Goal: Communication & Community: Answer question/provide support

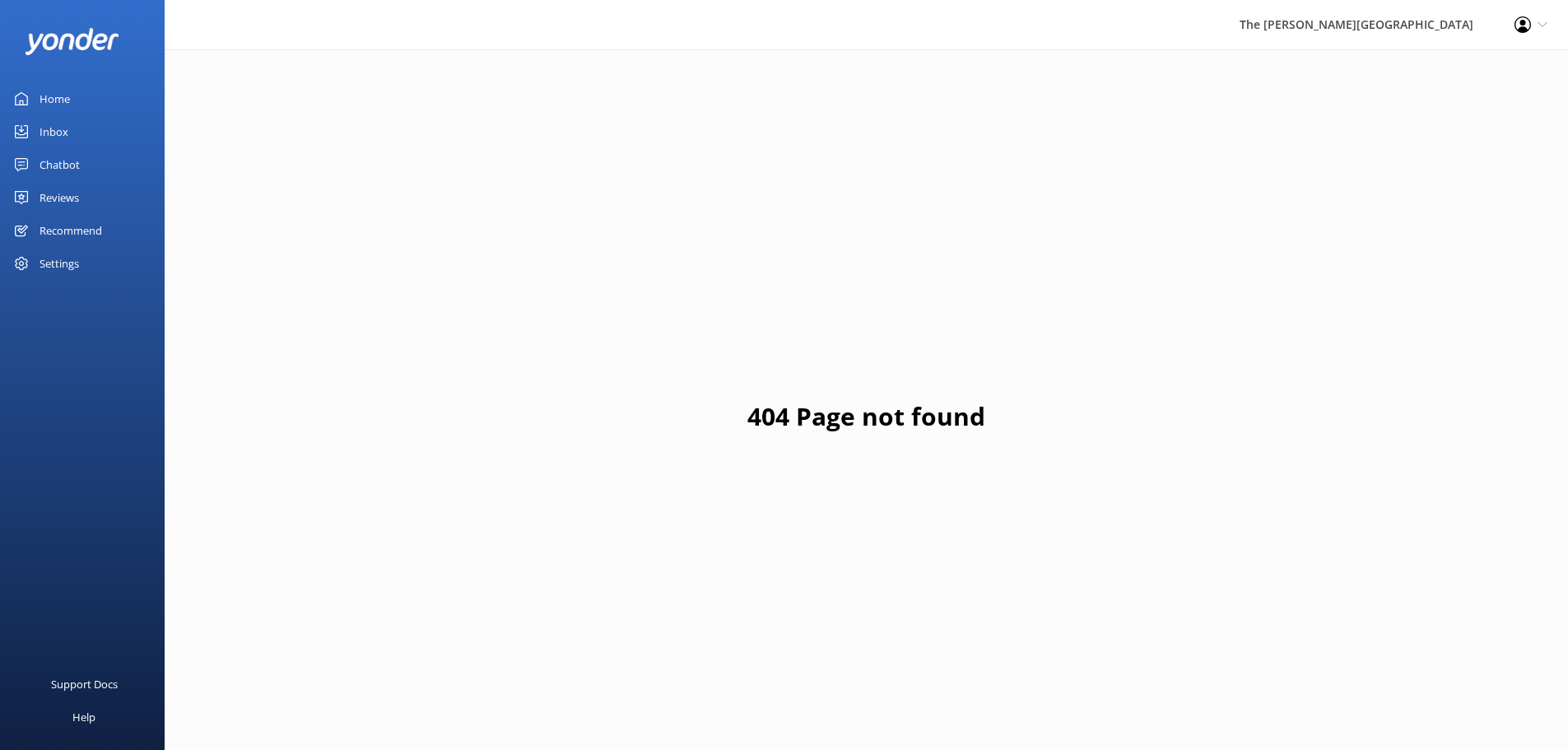
click at [83, 134] on link "Inbox" at bounding box center [82, 132] width 165 height 33
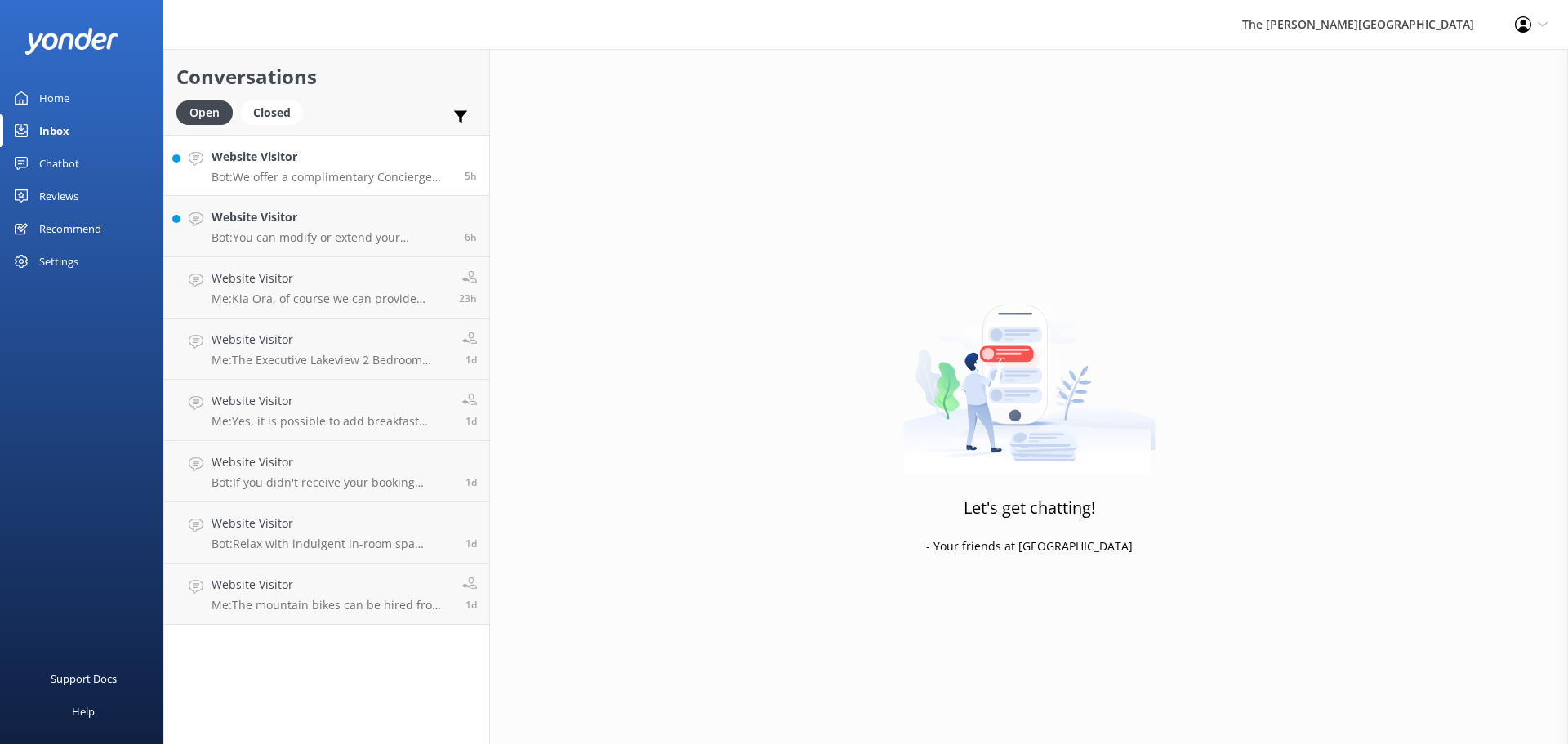
click at [323, 167] on div "Website Visitor Bot: We offer a complimentary Concierge service for all our gue…" at bounding box center [332, 165] width 241 height 35
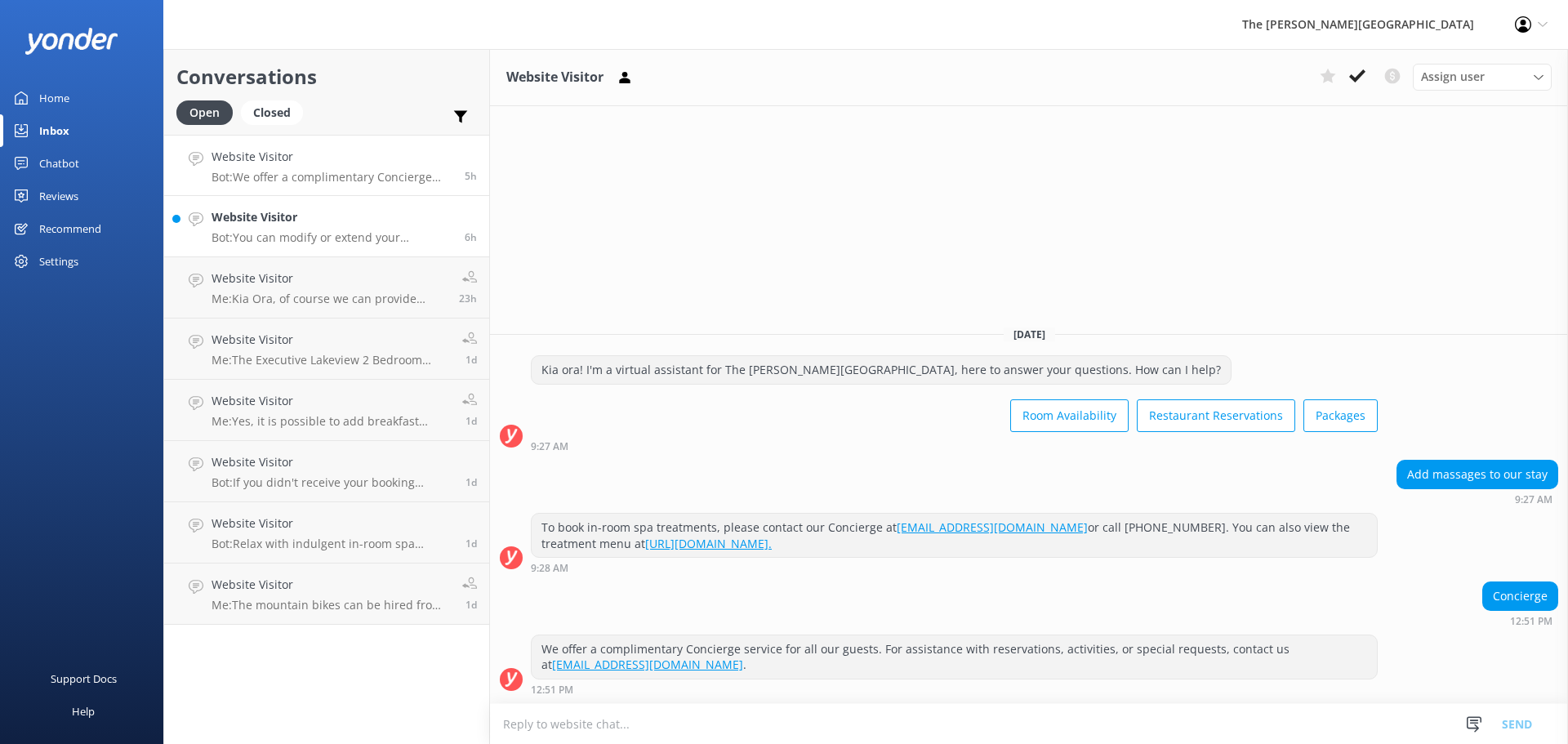
click at [291, 224] on h4 "Website Visitor" at bounding box center [332, 217] width 241 height 18
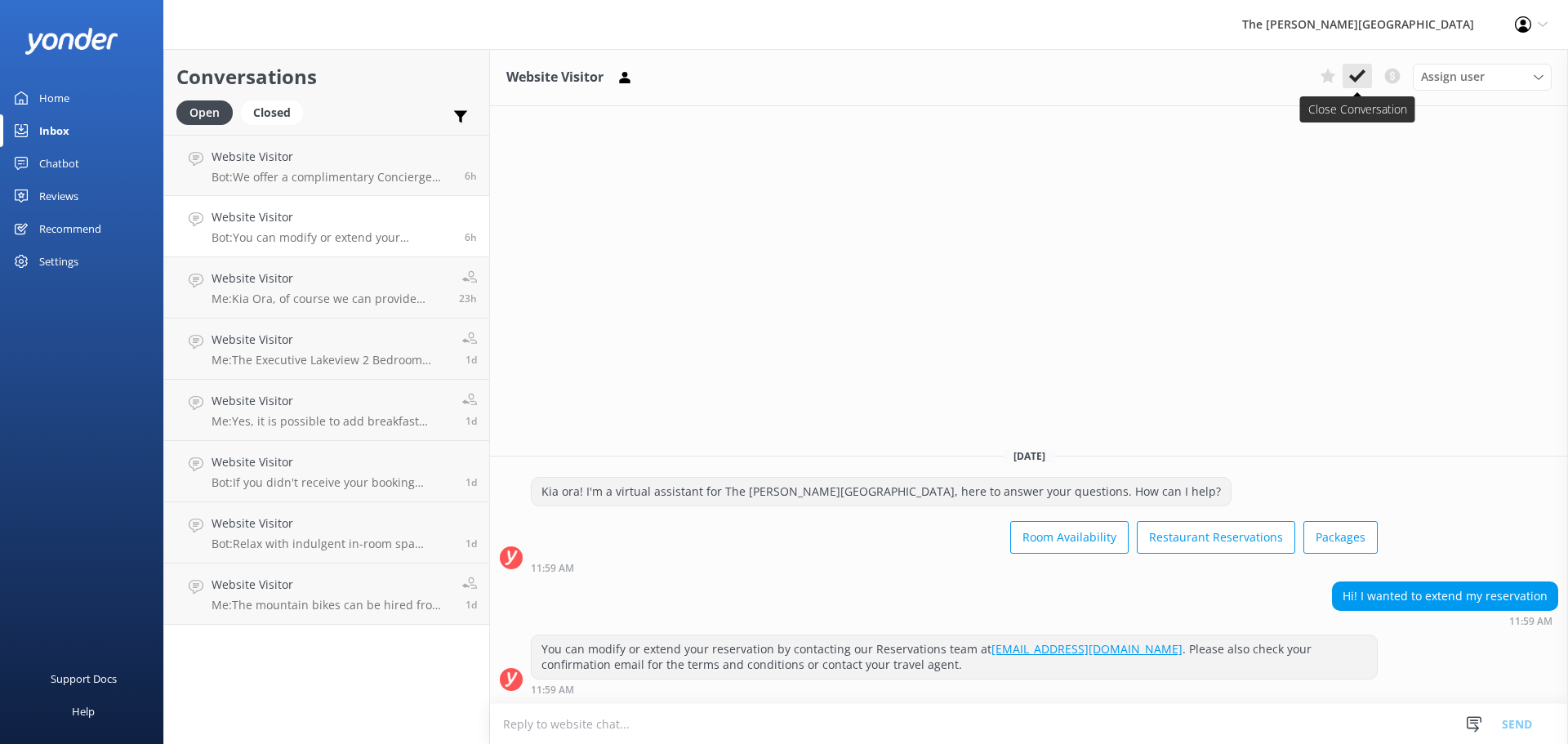
click at [1352, 78] on use at bounding box center [1357, 76] width 16 height 13
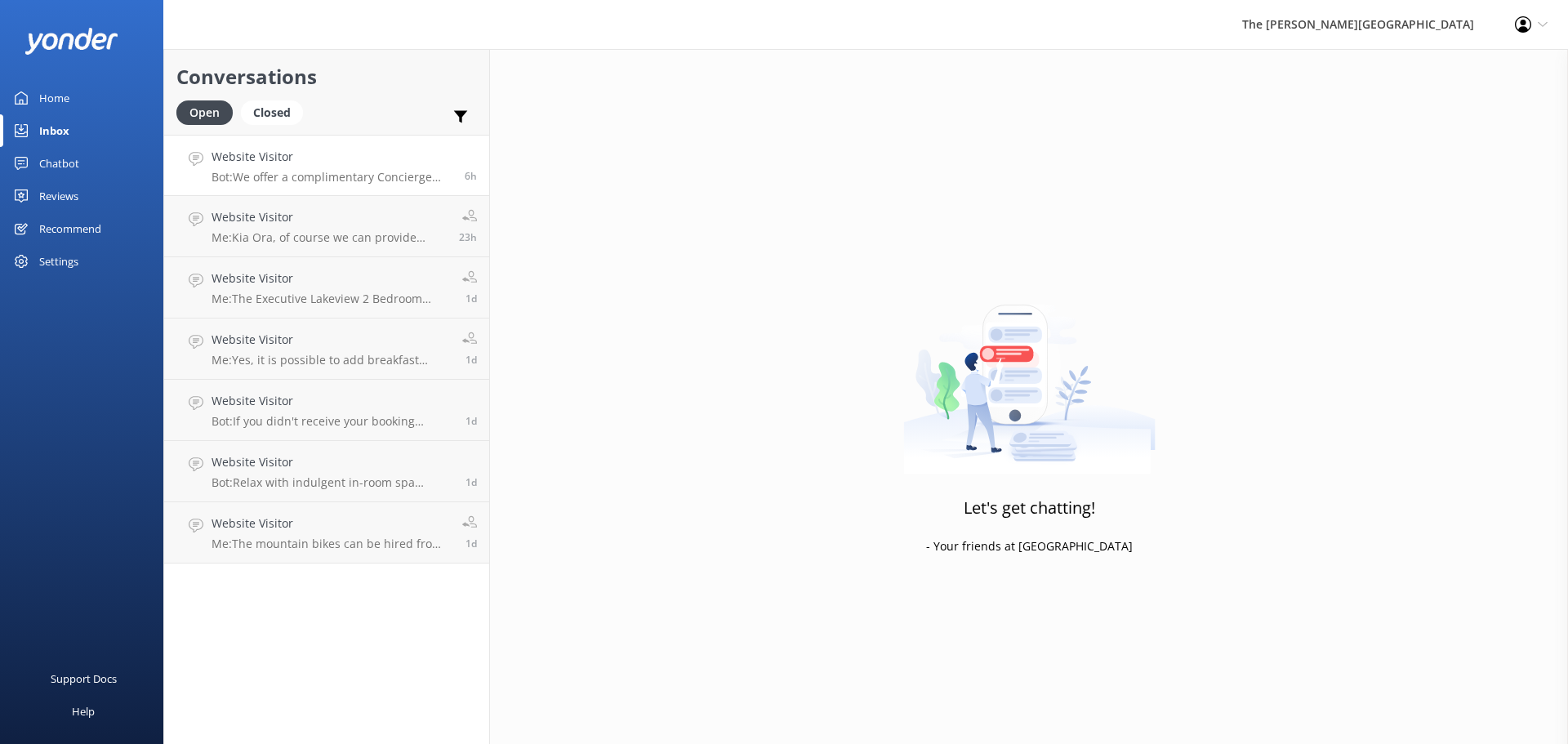
click at [289, 174] on p "Bot: We offer a complimentary Concierge service for all our guests. For assista…" at bounding box center [332, 177] width 241 height 14
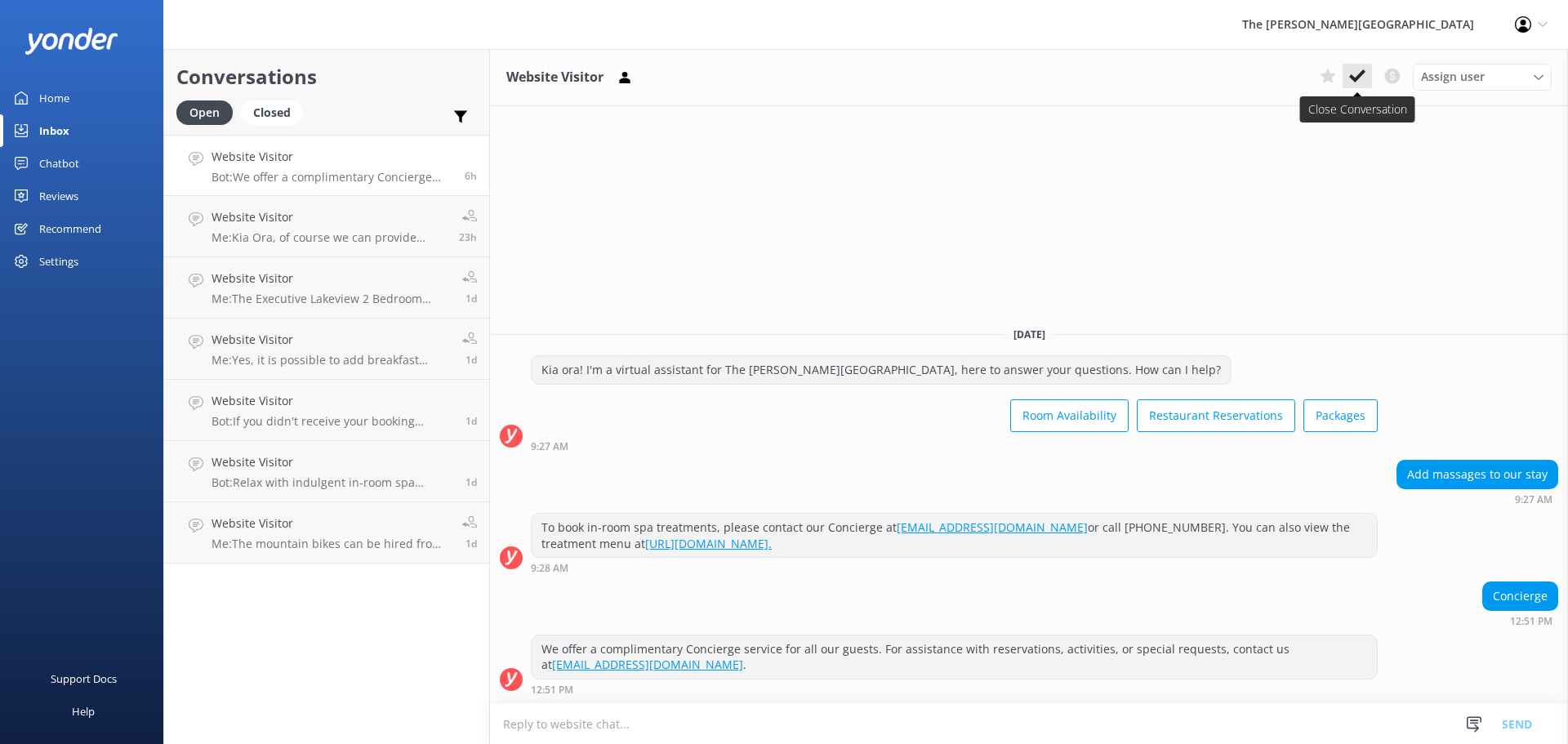
click at [1362, 76] on use at bounding box center [1357, 76] width 16 height 13
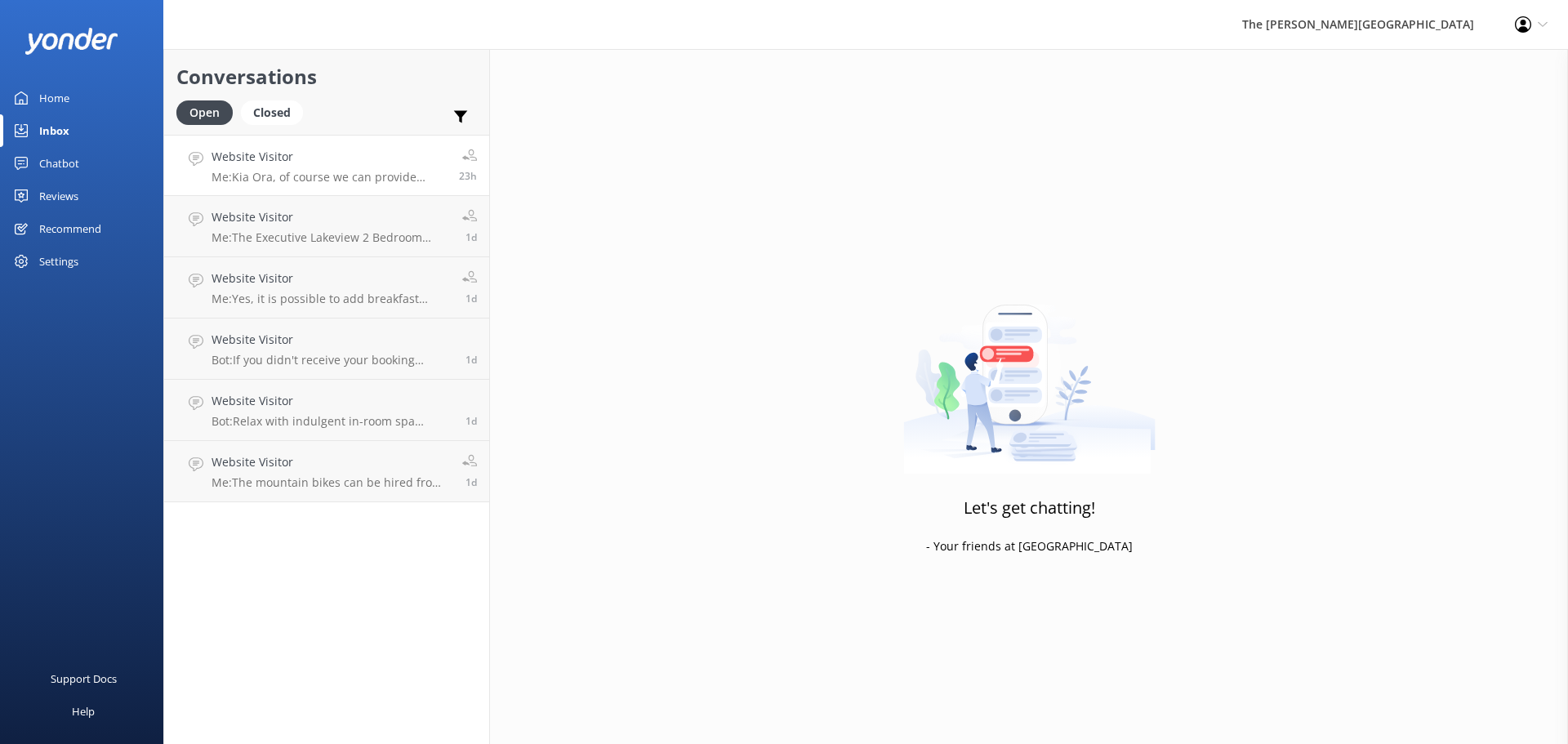
click at [389, 171] on p "Me: [PERSON_NAME], of course we can provide more information about our [MEDICAL…" at bounding box center [329, 177] width 235 height 14
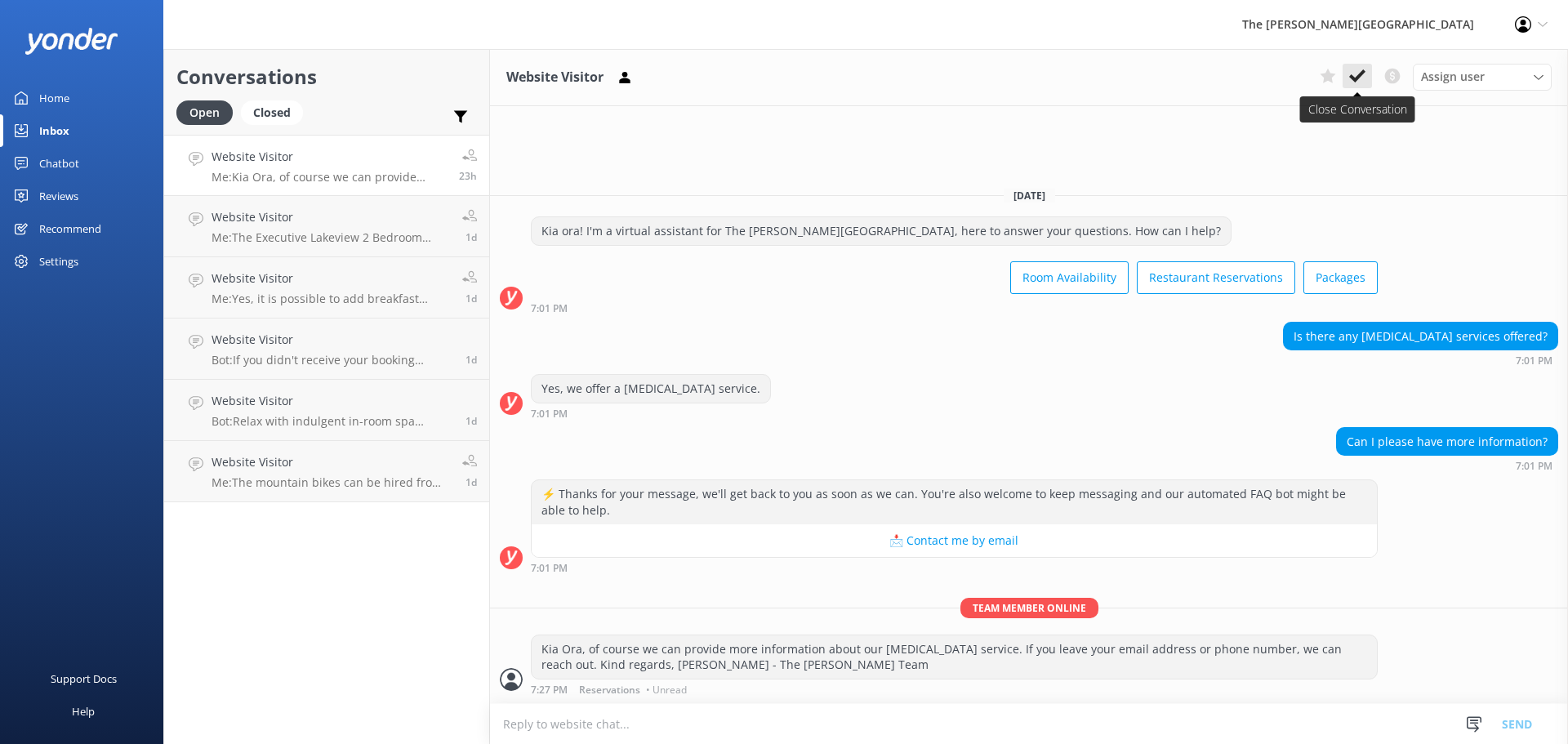
click at [1362, 74] on use at bounding box center [1357, 76] width 16 height 13
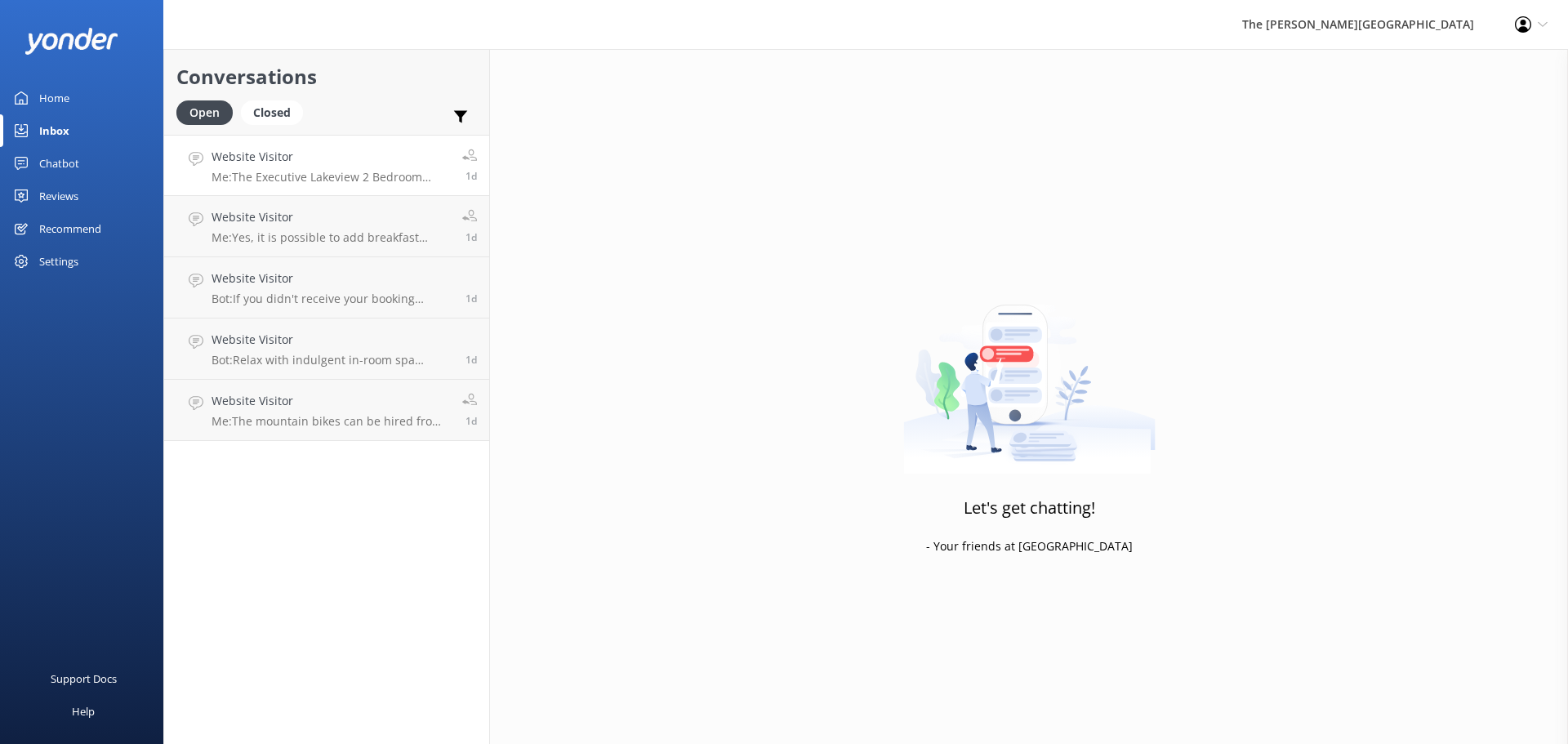
click at [341, 170] on p "Me: The Executive Lakeview 2 Bedroom Apartments are in the main building and th…" at bounding box center [331, 177] width 238 height 14
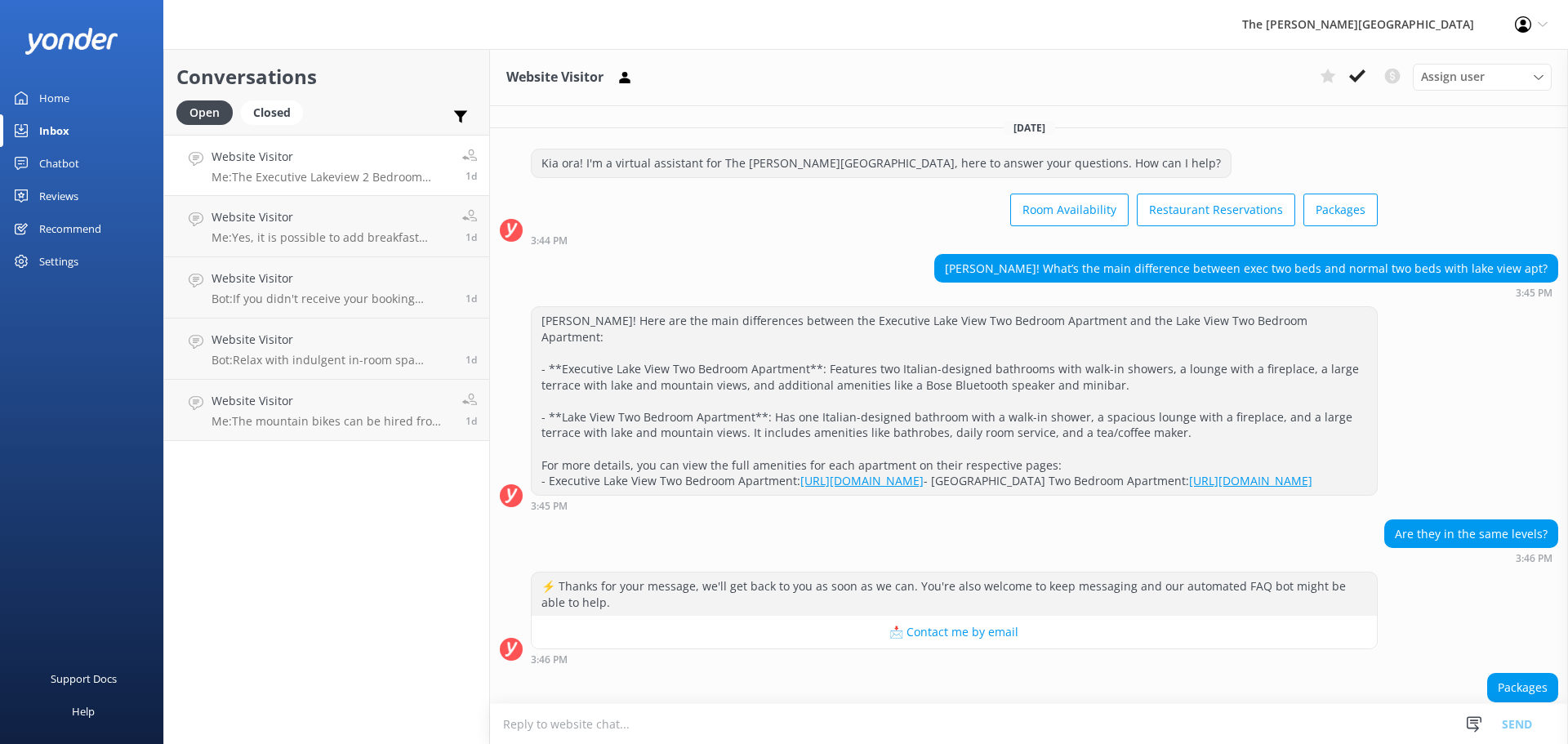
scroll to position [214, 0]
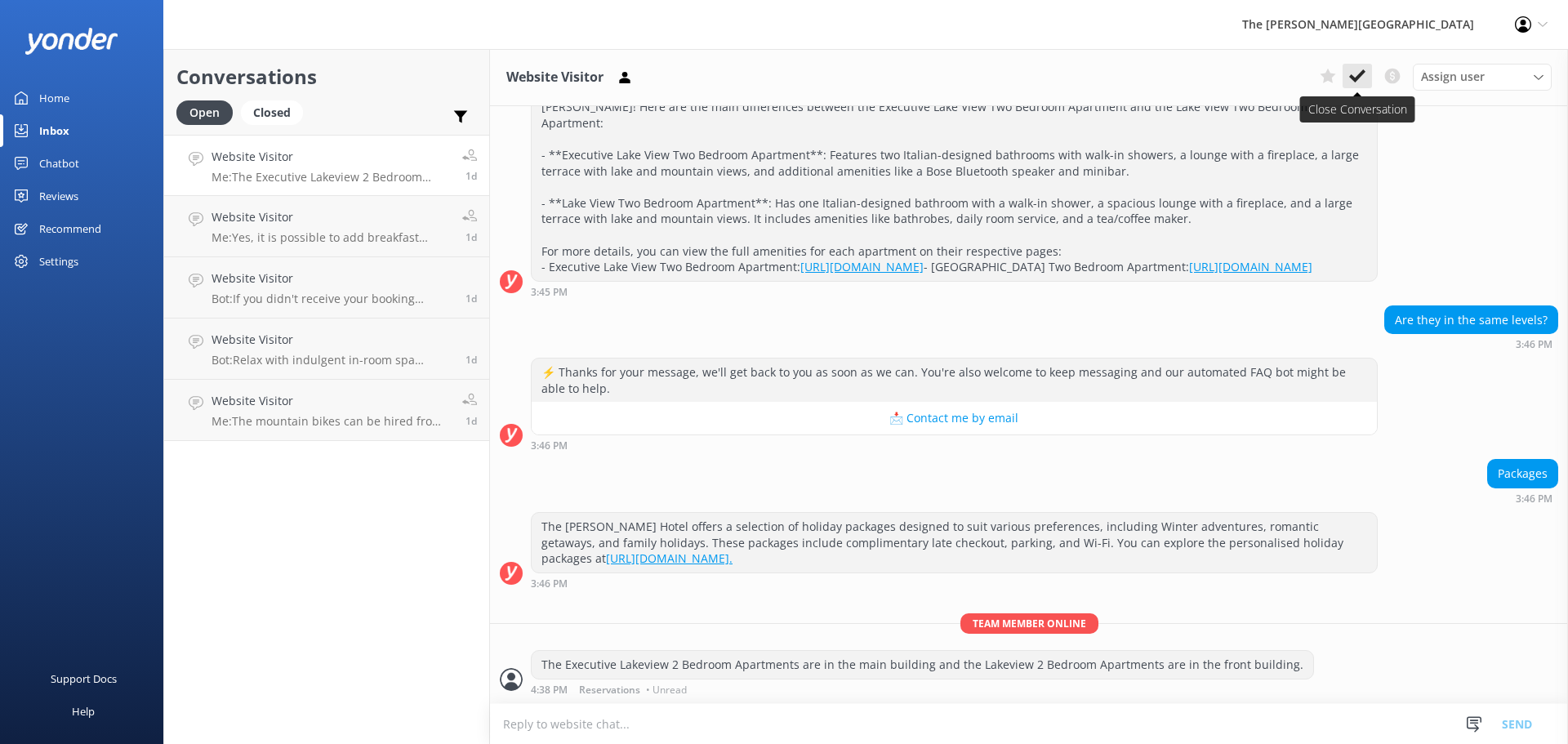
click at [1361, 75] on use at bounding box center [1357, 76] width 16 height 13
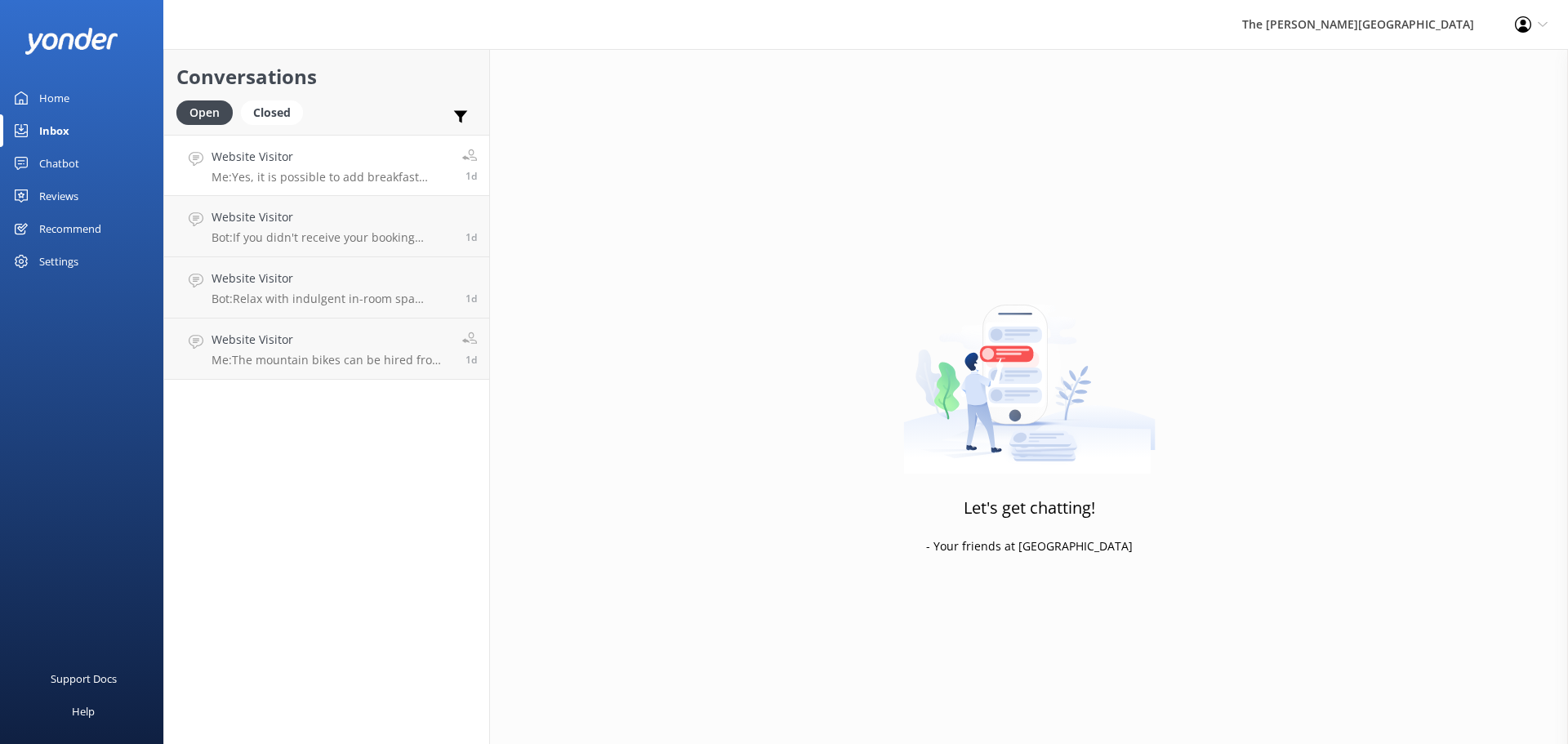
click at [399, 169] on div "Website Visitor Me: Yes, it is possible to add breakfast upon arrival or add it…" at bounding box center [331, 165] width 238 height 35
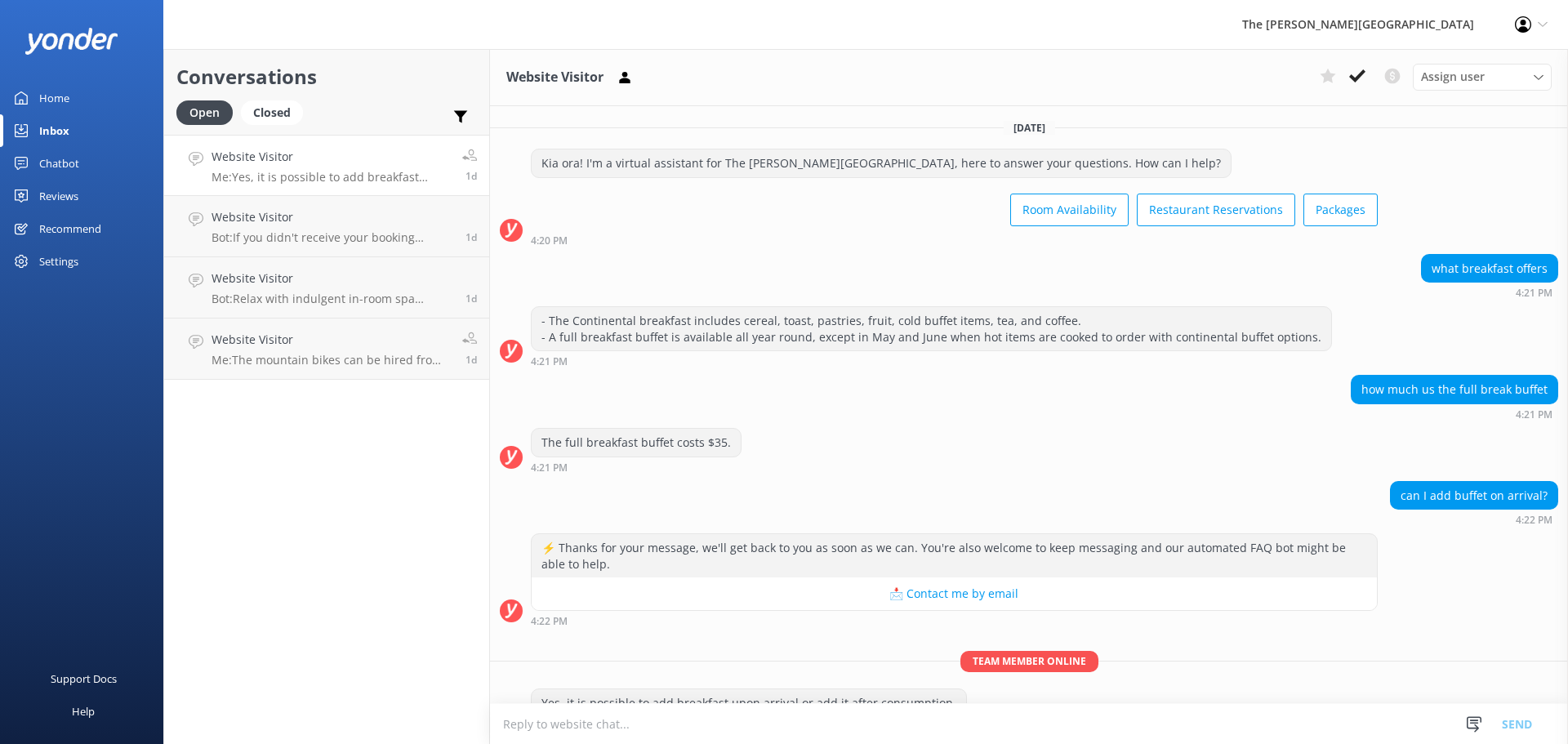
scroll to position [38, 0]
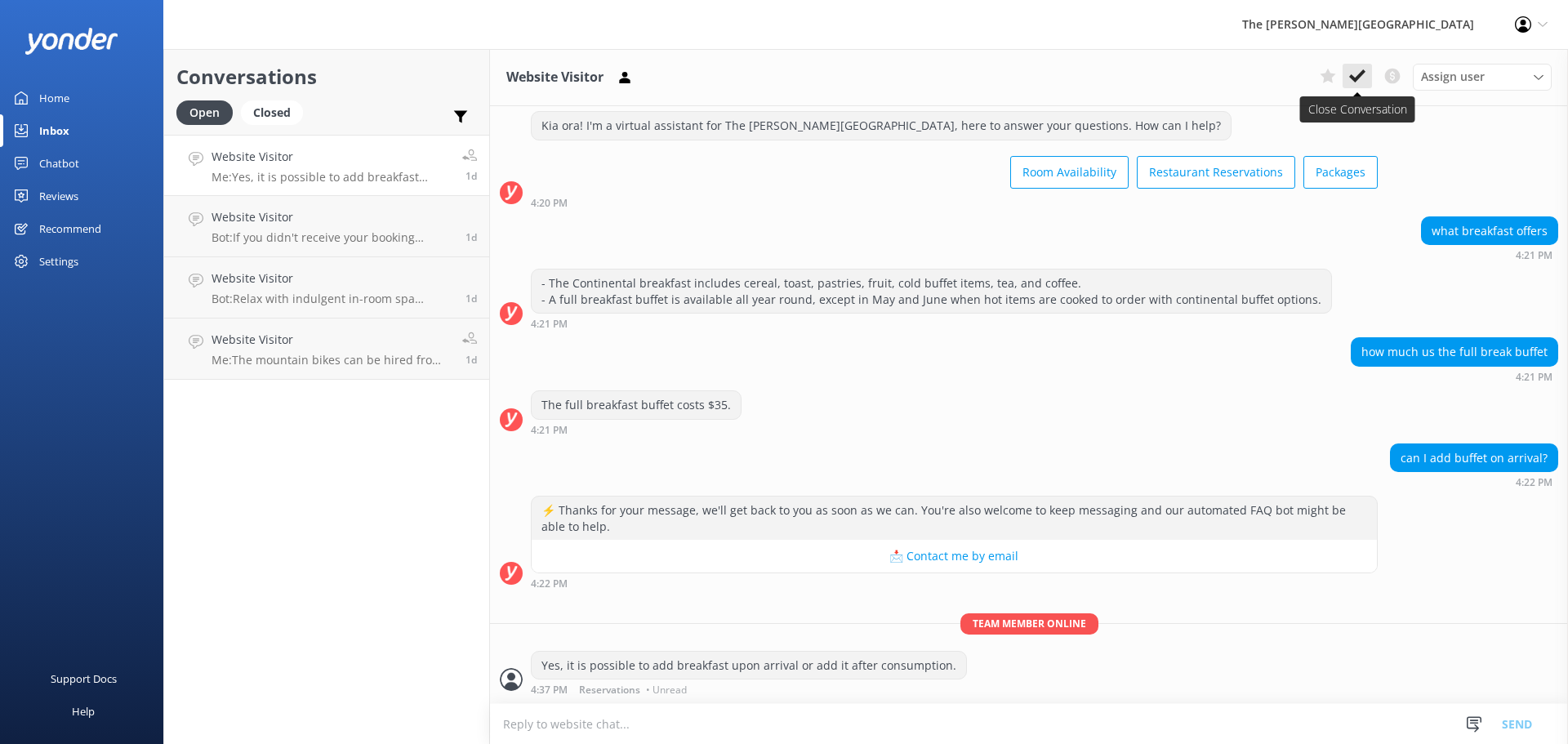
click at [1357, 79] on use at bounding box center [1357, 76] width 16 height 13
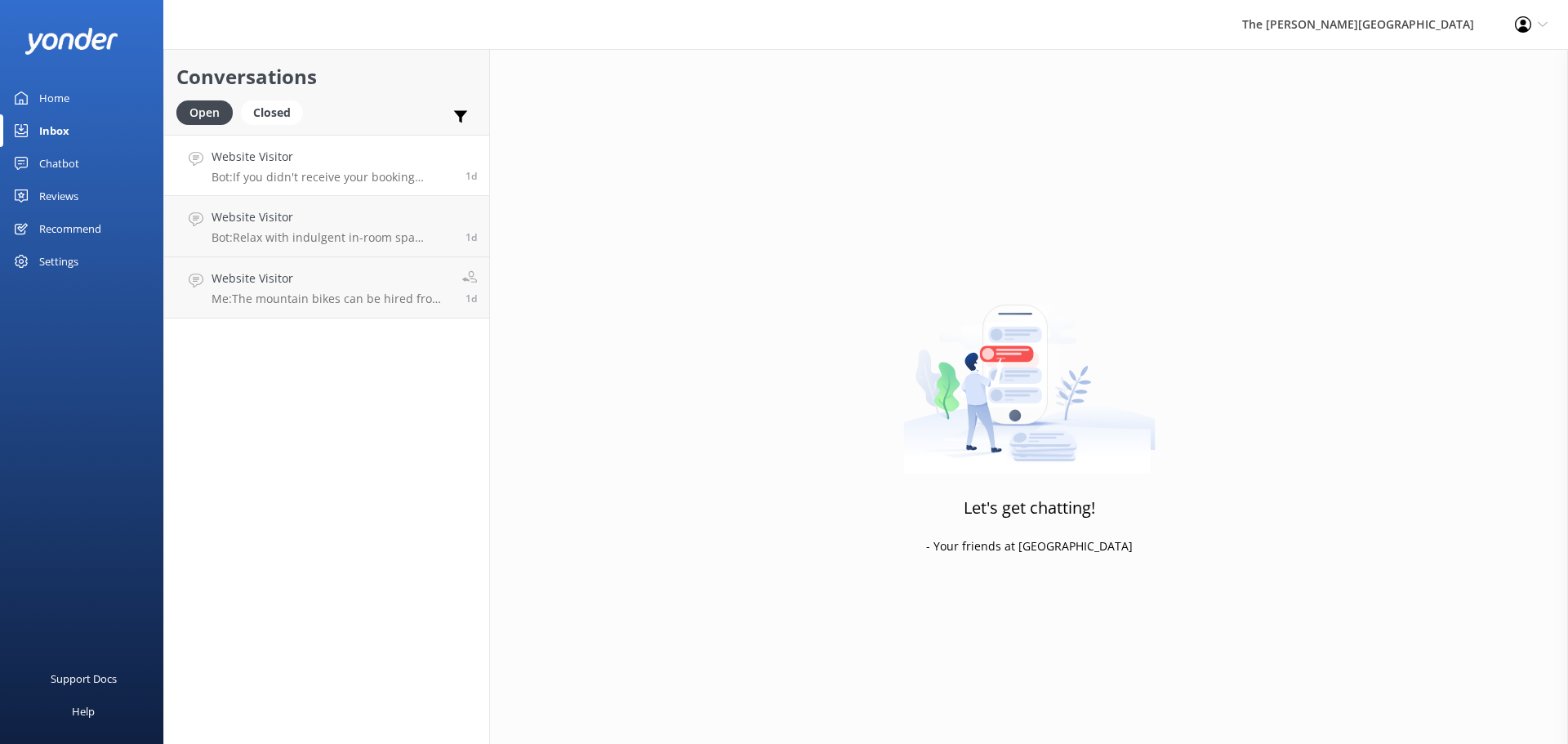
click at [369, 170] on p "Bot: If you didn't receive your booking confirmation, please email [EMAIL_ADDRE…" at bounding box center [333, 177] width 242 height 14
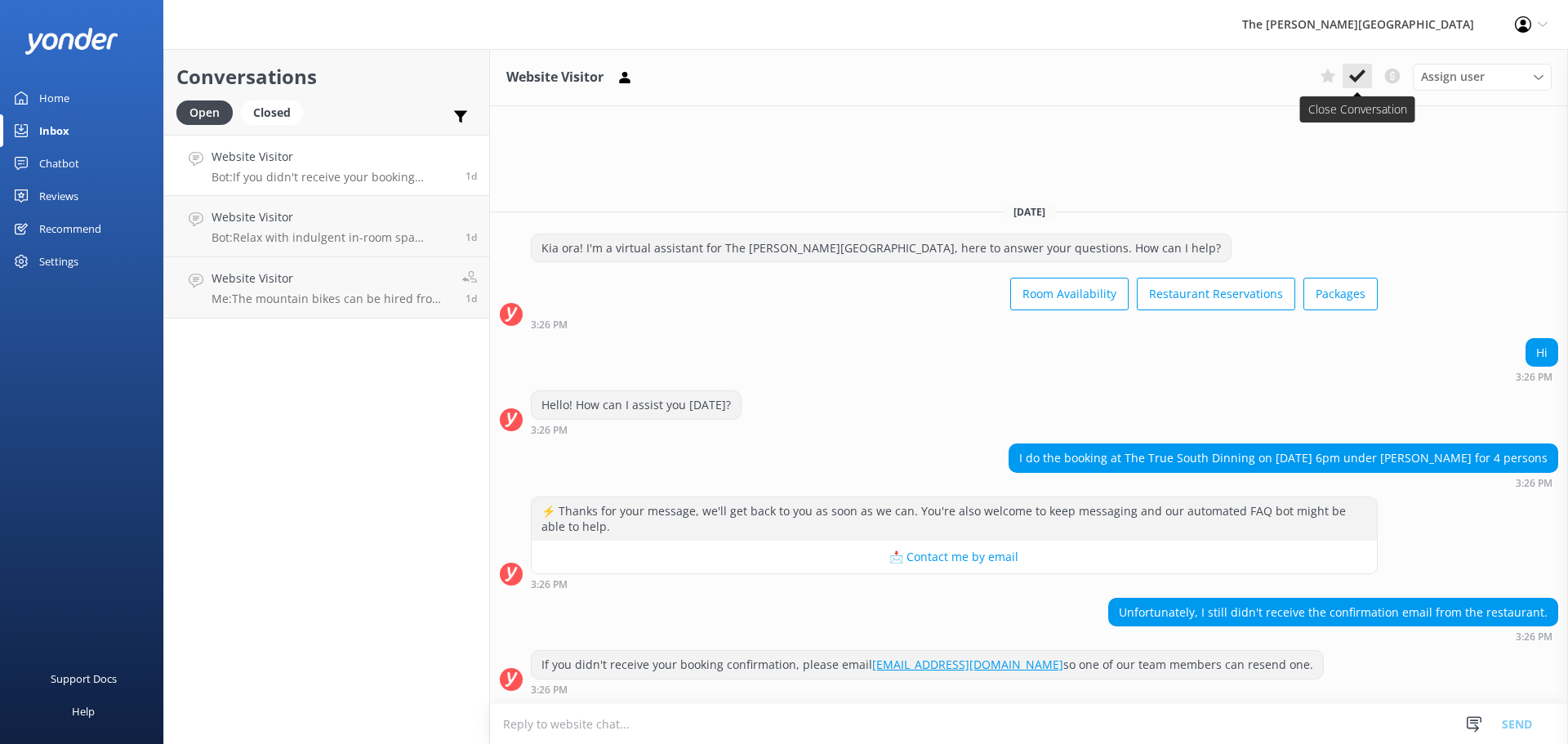
click at [1363, 73] on use at bounding box center [1357, 76] width 16 height 13
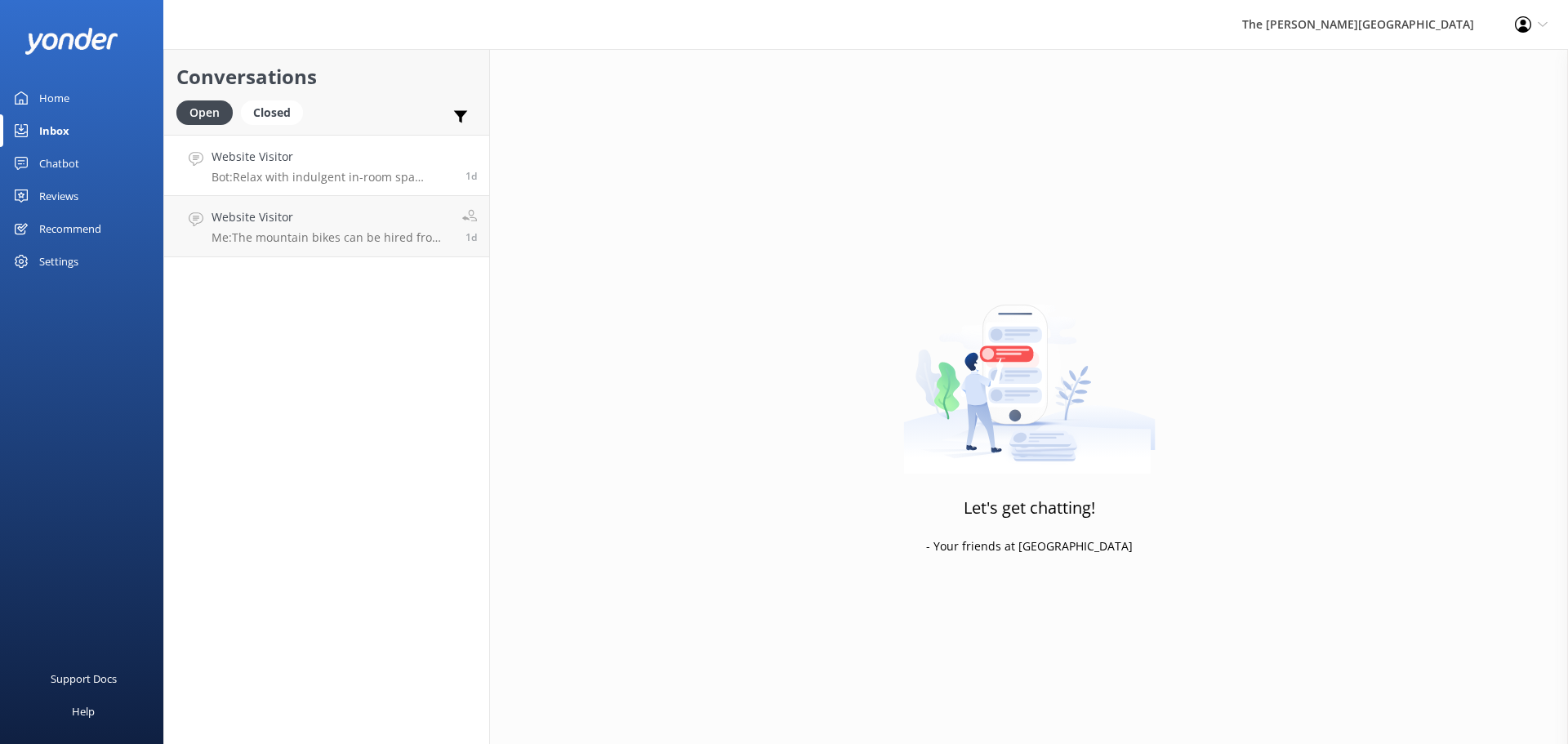
click at [417, 187] on link "Website Visitor Bot: Relax with indulgent in-room spa treatments by Indulge Mob…" at bounding box center [326, 165] width 325 height 61
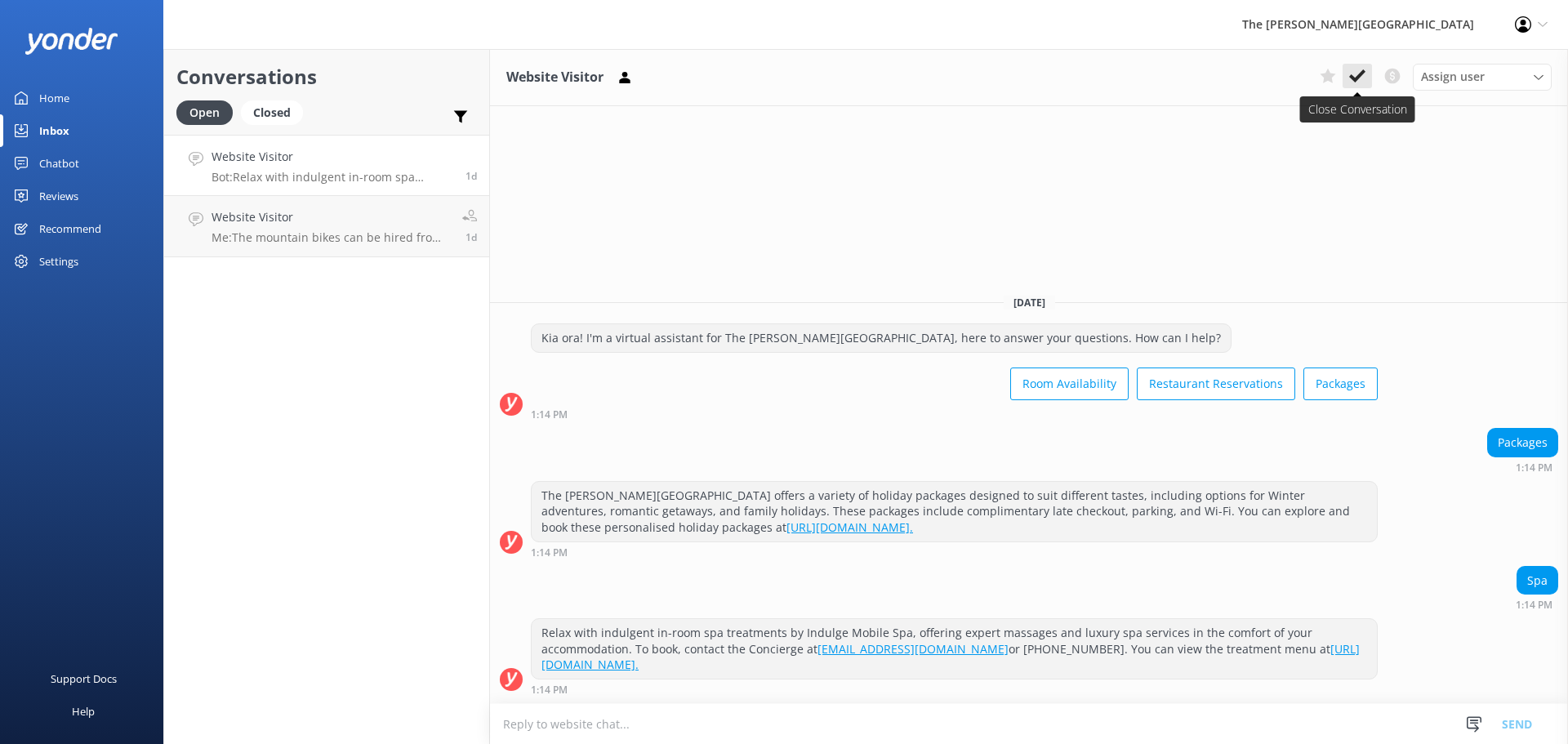
click at [1362, 66] on button at bounding box center [1357, 76] width 30 height 24
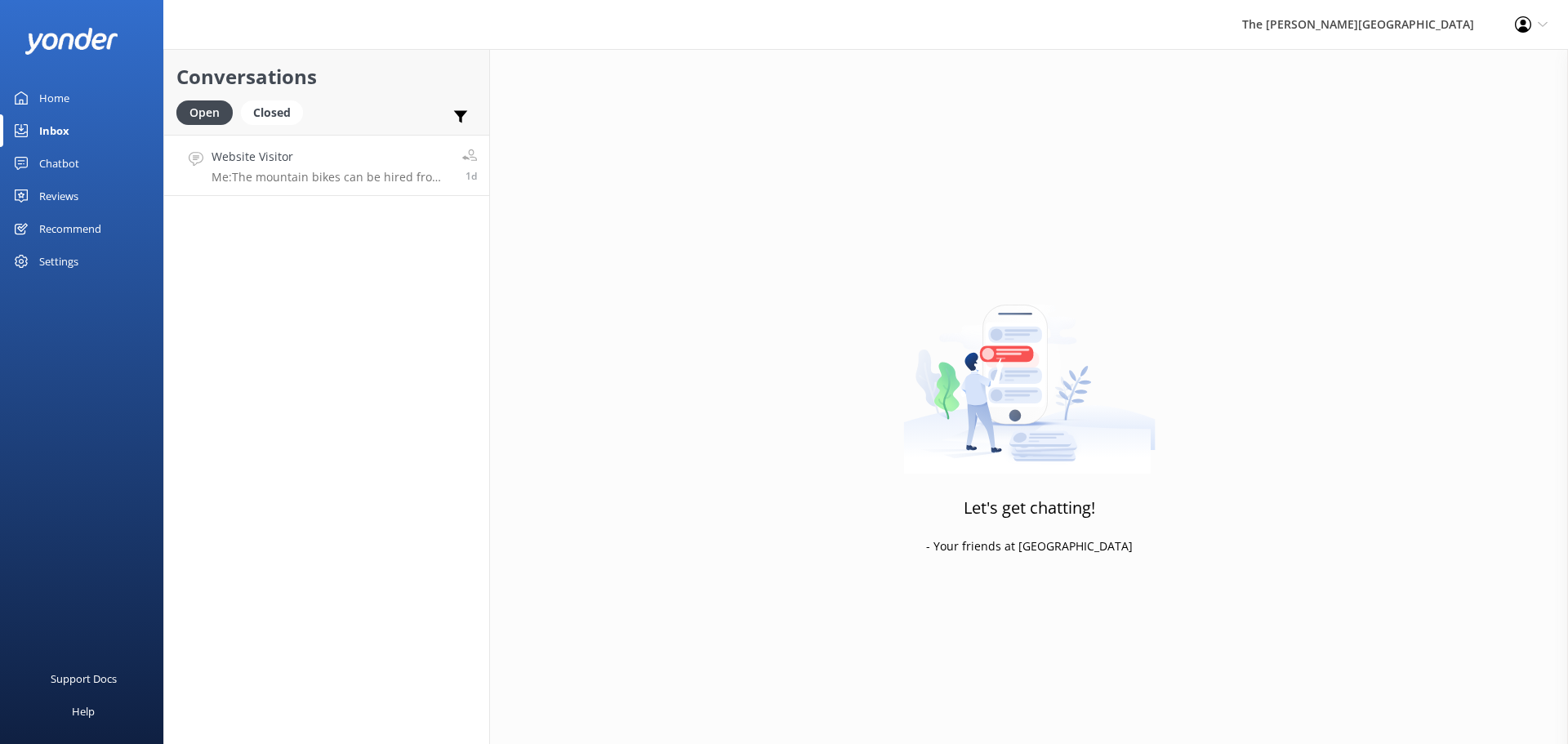
click at [312, 170] on p "Me: The mountain bikes can be hired from NZD $40 per half day and NZD $65.00 fo…" at bounding box center [331, 177] width 238 height 14
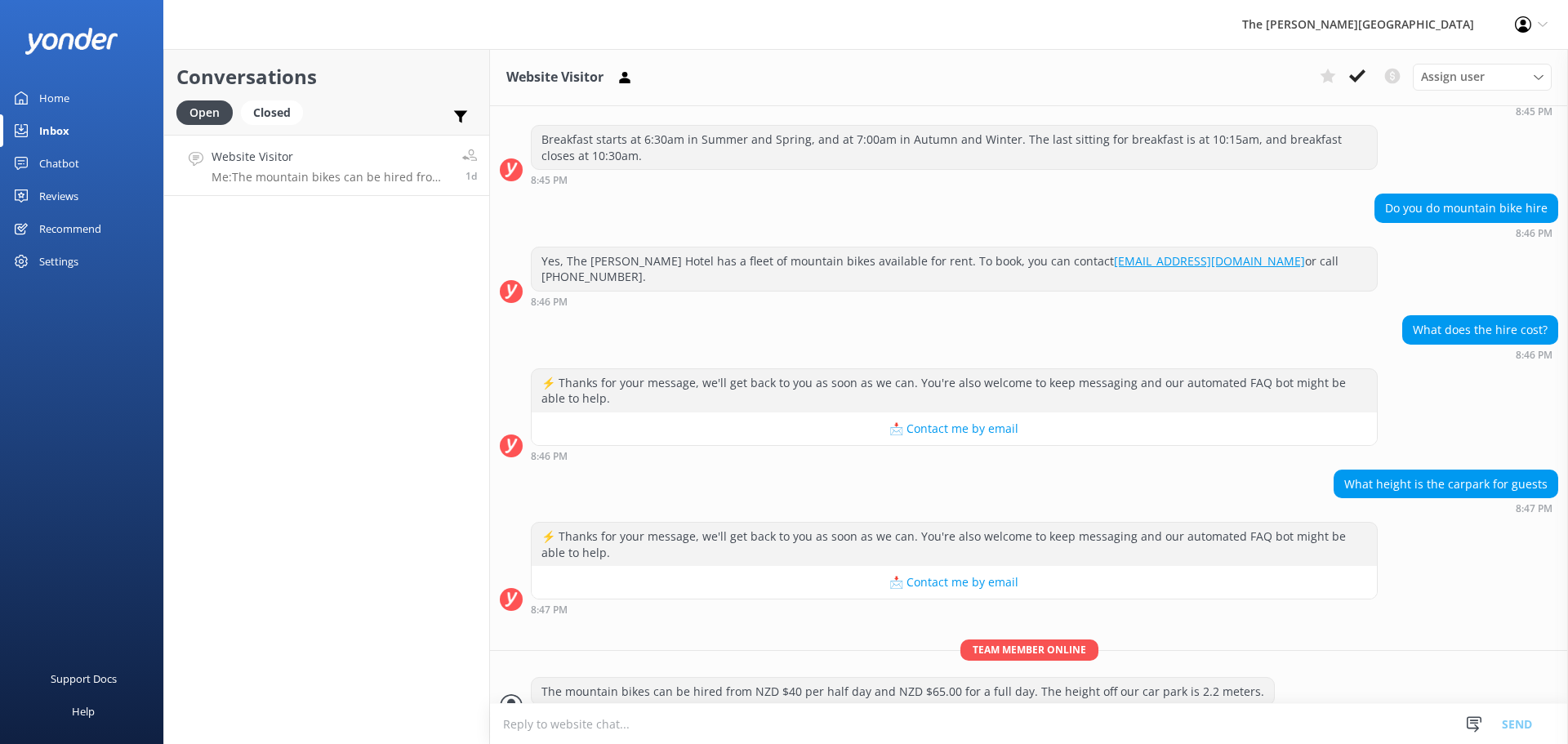
scroll to position [314, 0]
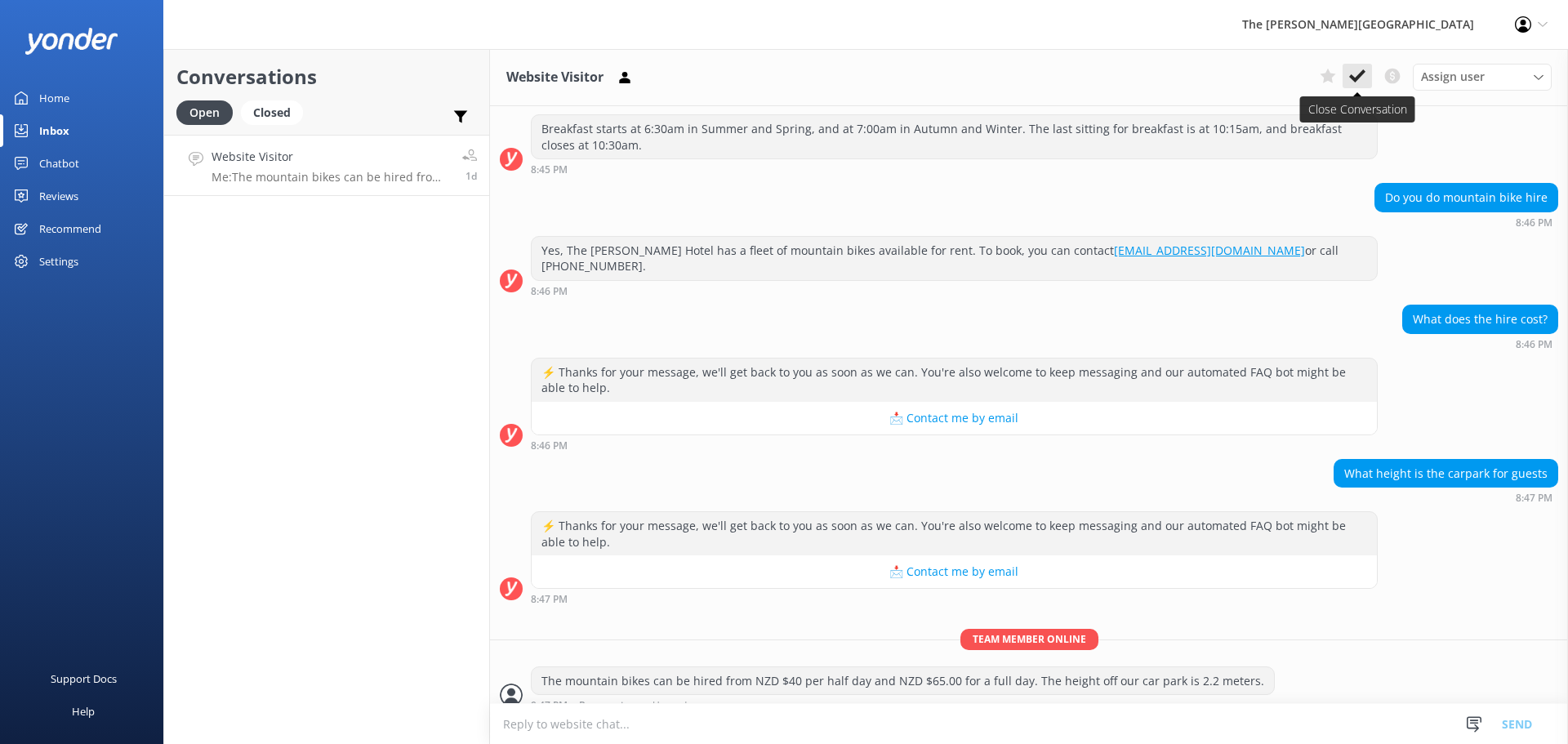
click at [1353, 81] on icon at bounding box center [1357, 76] width 16 height 16
